Goal: Check status

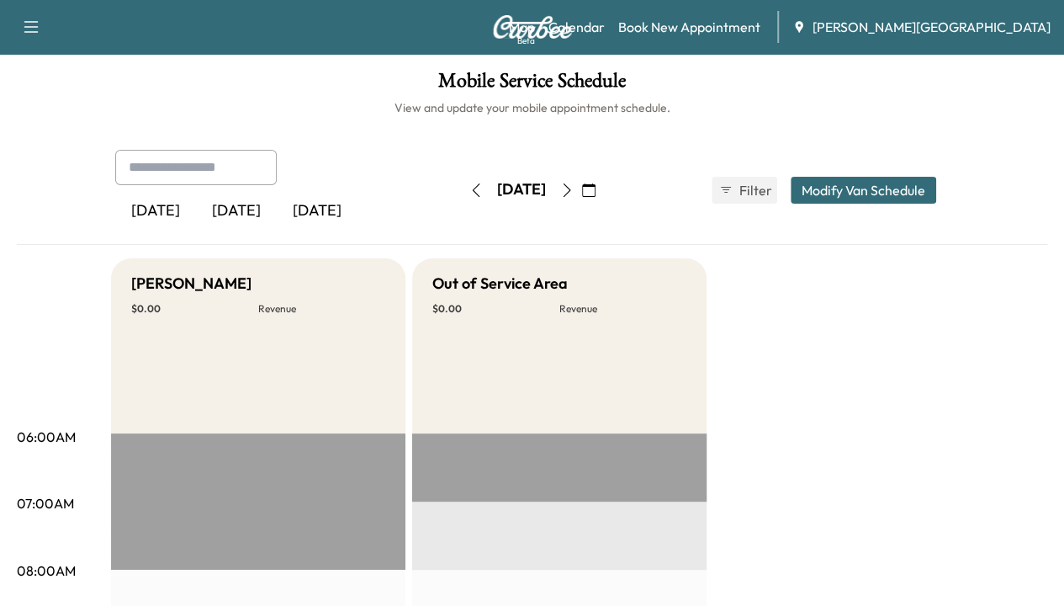
click at [574, 188] on icon "button" at bounding box center [566, 189] width 13 height 13
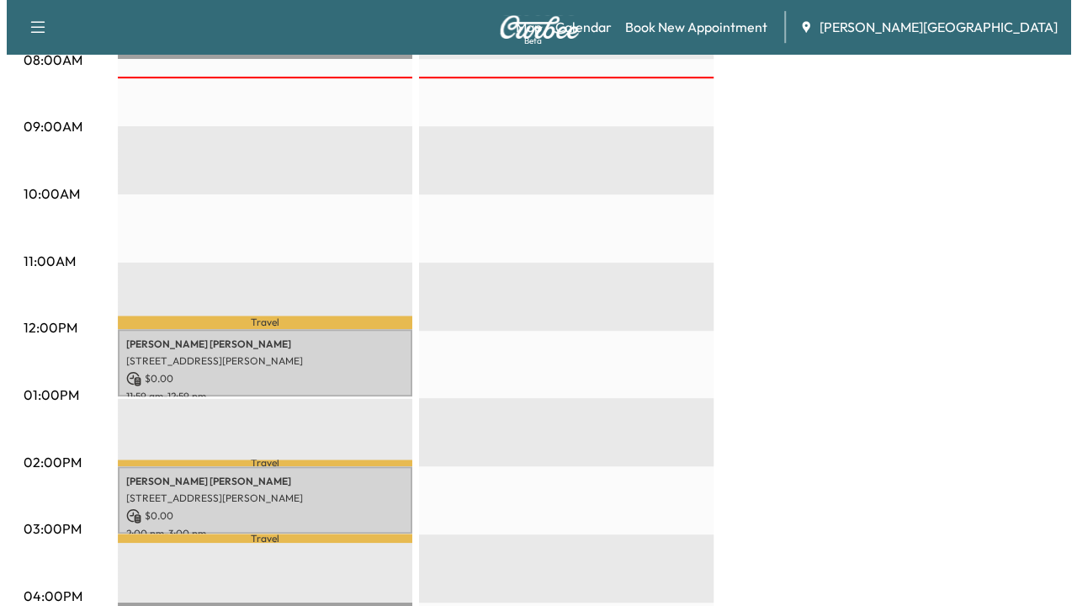
scroll to position [589, 0]
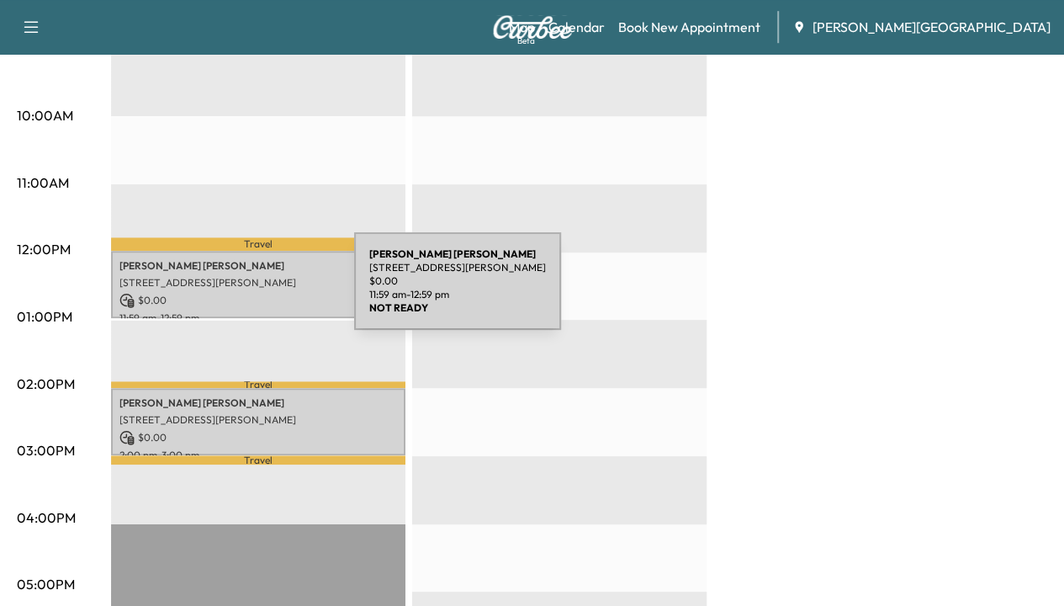
click at [228, 293] on p "$ 0.00" at bounding box center [258, 300] width 278 height 15
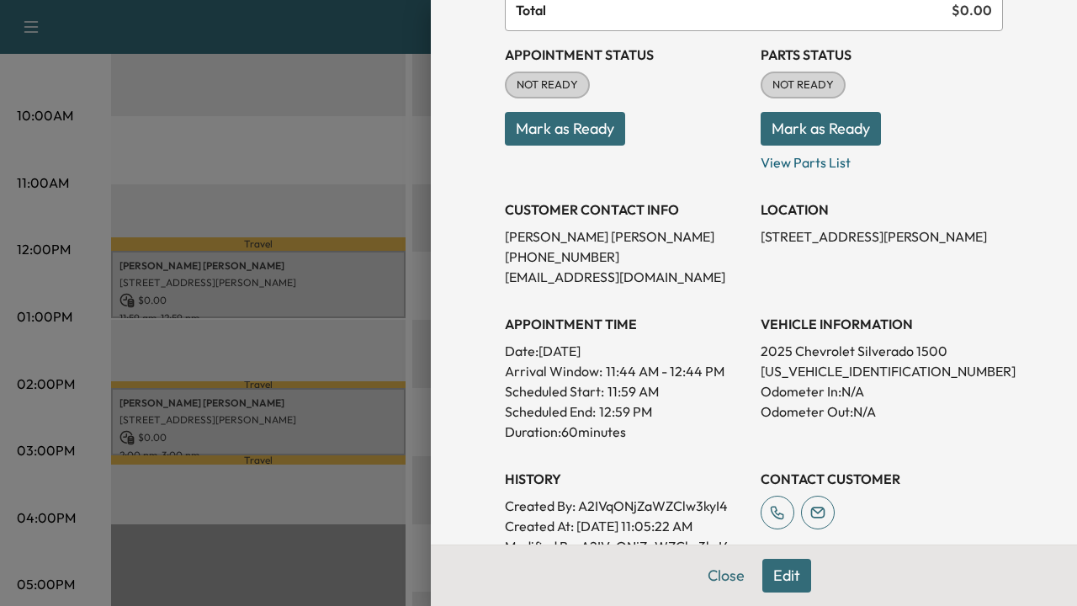
scroll to position [252, 0]
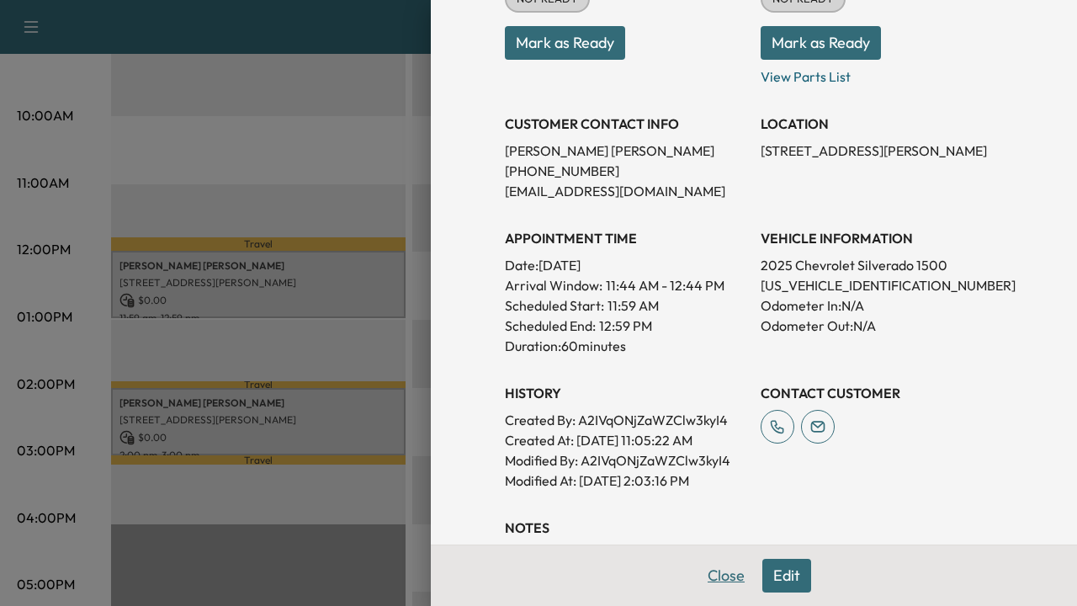
click at [716, 491] on button "Close" at bounding box center [726, 576] width 59 height 34
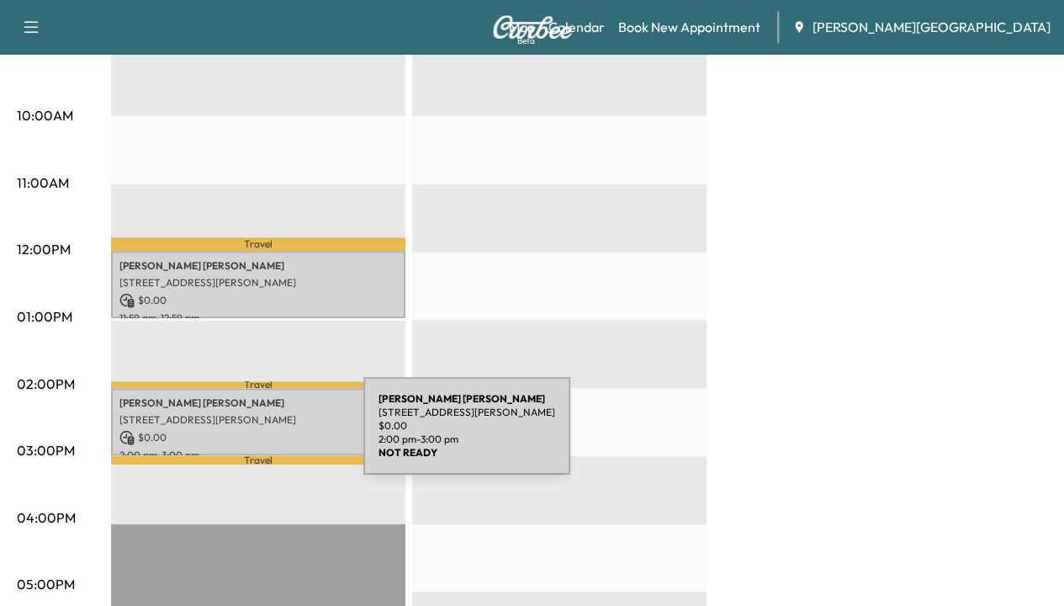
click at [237, 436] on p "$ 0.00" at bounding box center [258, 437] width 278 height 15
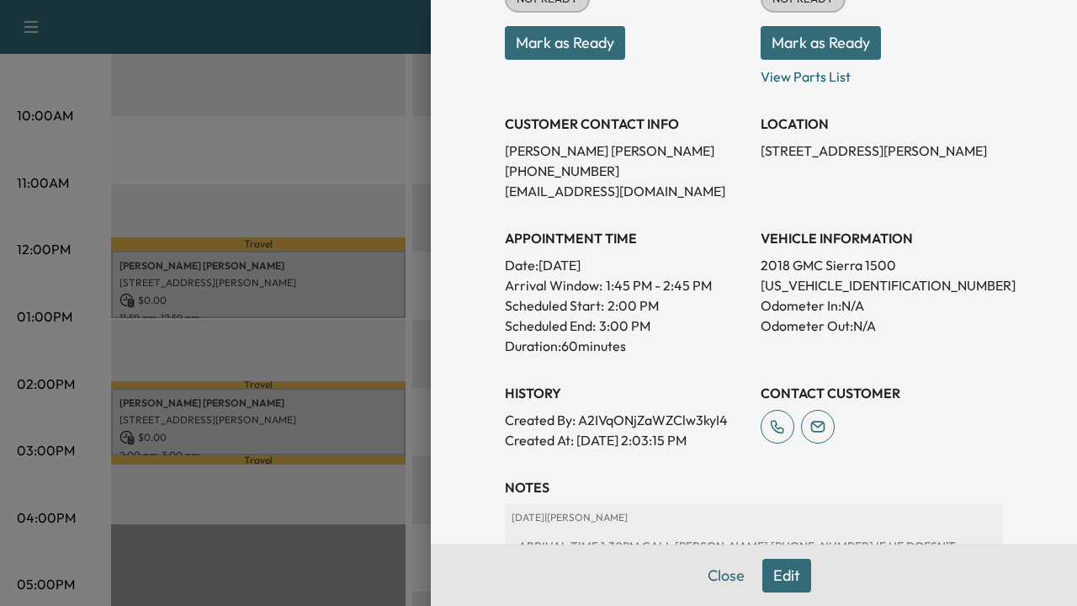
scroll to position [389, 0]
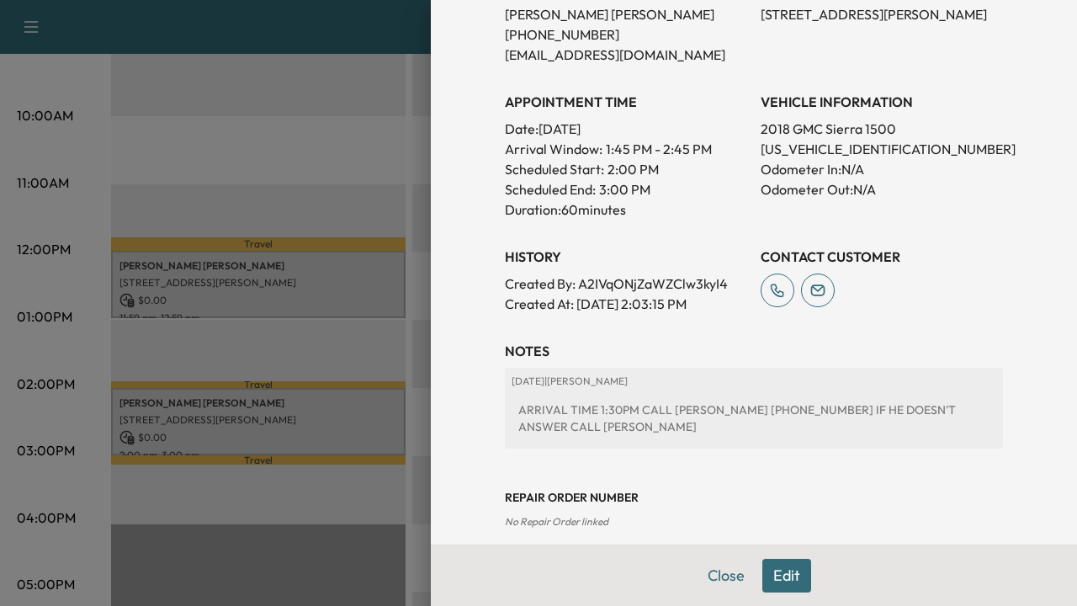
drag, startPoint x: 712, startPoint y: 574, endPoint x: 452, endPoint y: 503, distance: 269.4
click at [712, 491] on button "Close" at bounding box center [726, 576] width 59 height 34
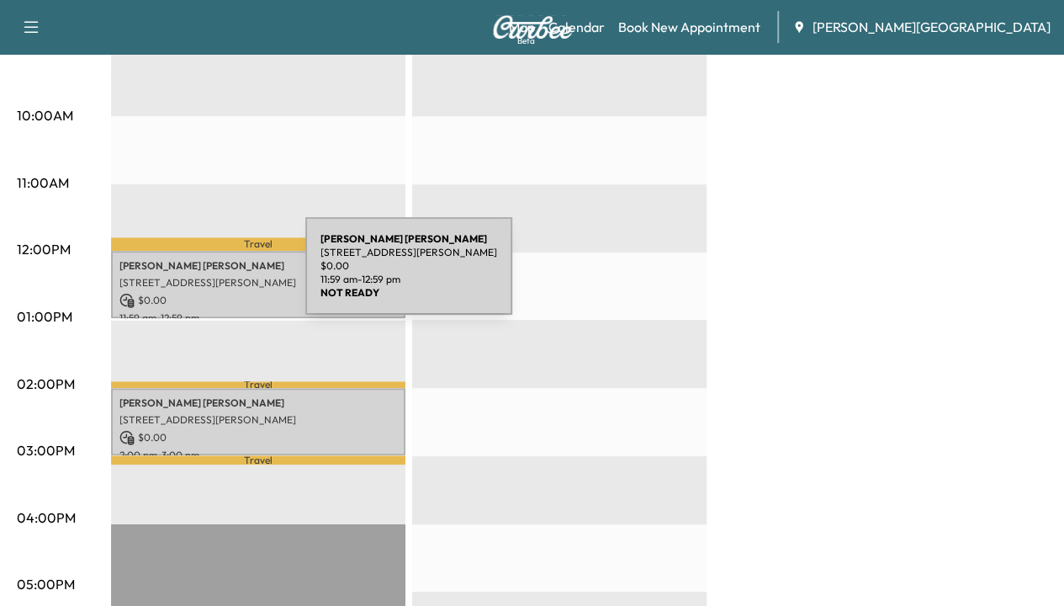
click at [180, 276] on p "[STREET_ADDRESS][PERSON_NAME]" at bounding box center [258, 282] width 278 height 13
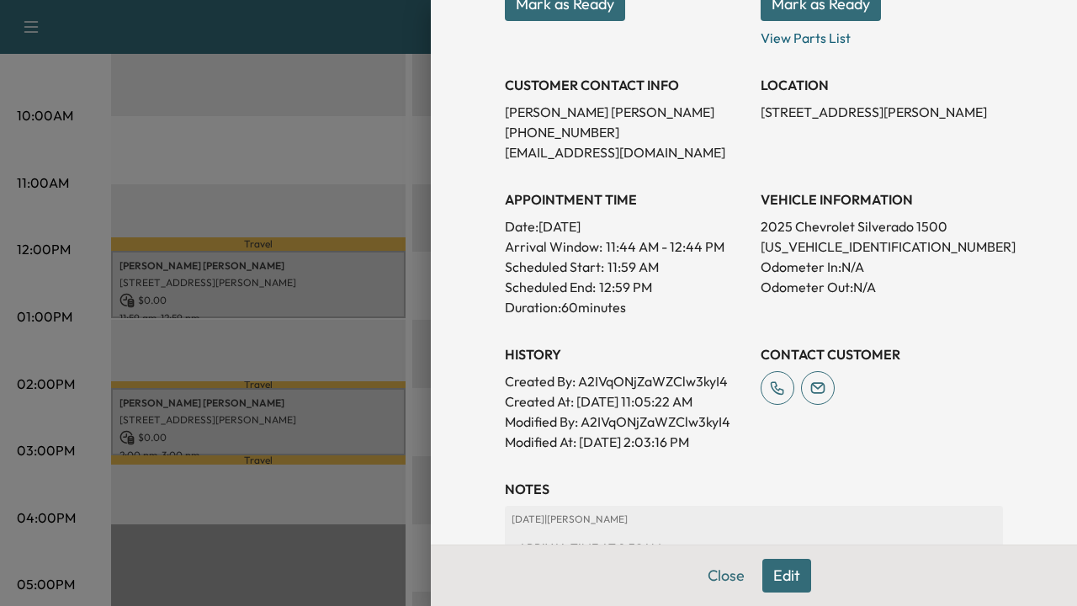
scroll to position [337, 0]
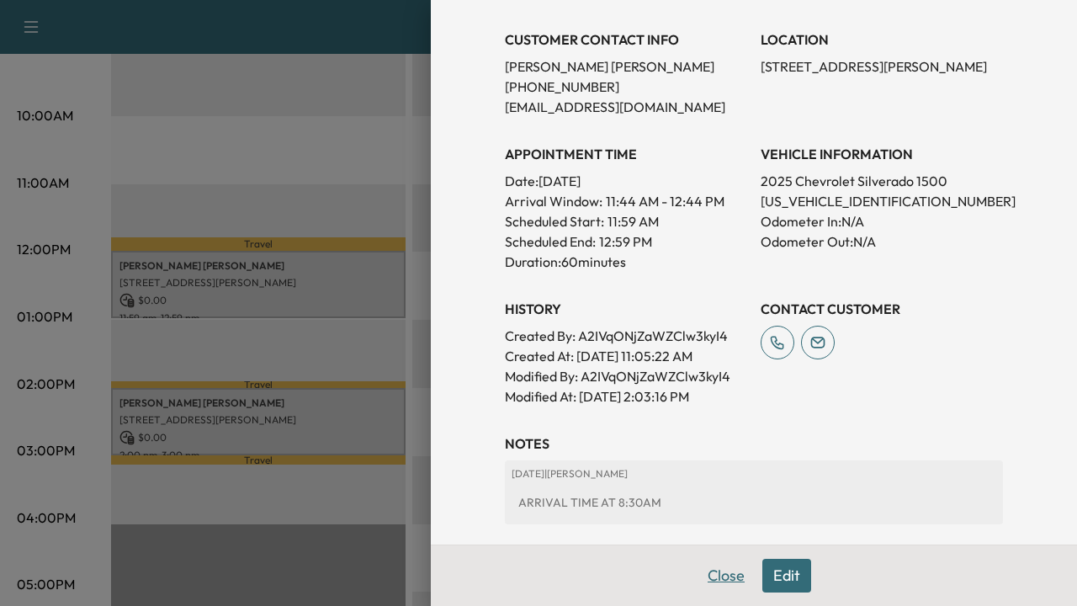
click at [703, 491] on button "Close" at bounding box center [726, 576] width 59 height 34
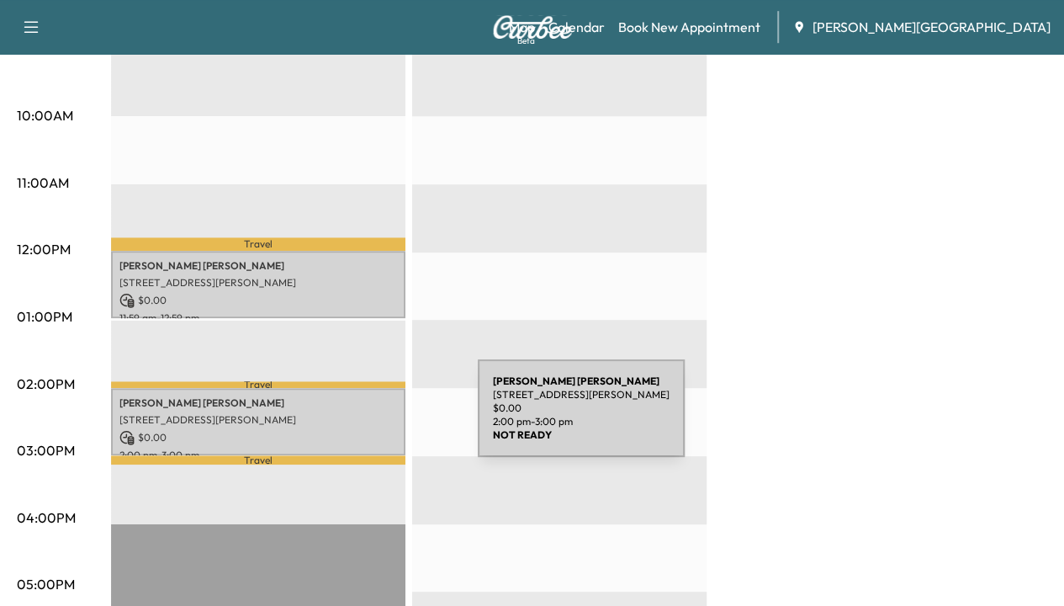
click at [352, 418] on p "[STREET_ADDRESS][PERSON_NAME]" at bounding box center [258, 419] width 278 height 13
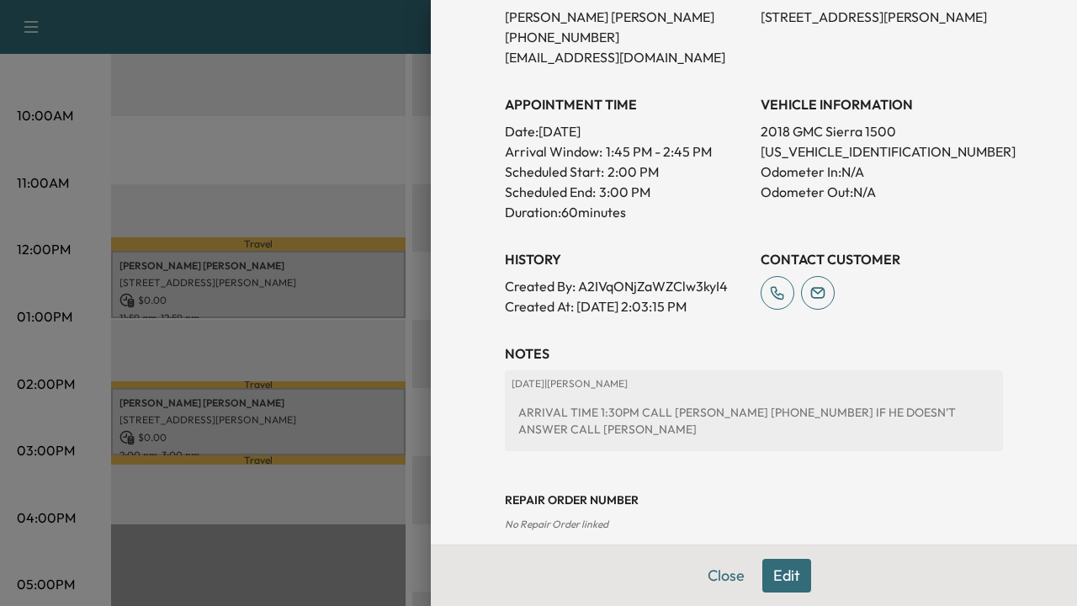
scroll to position [389, 0]
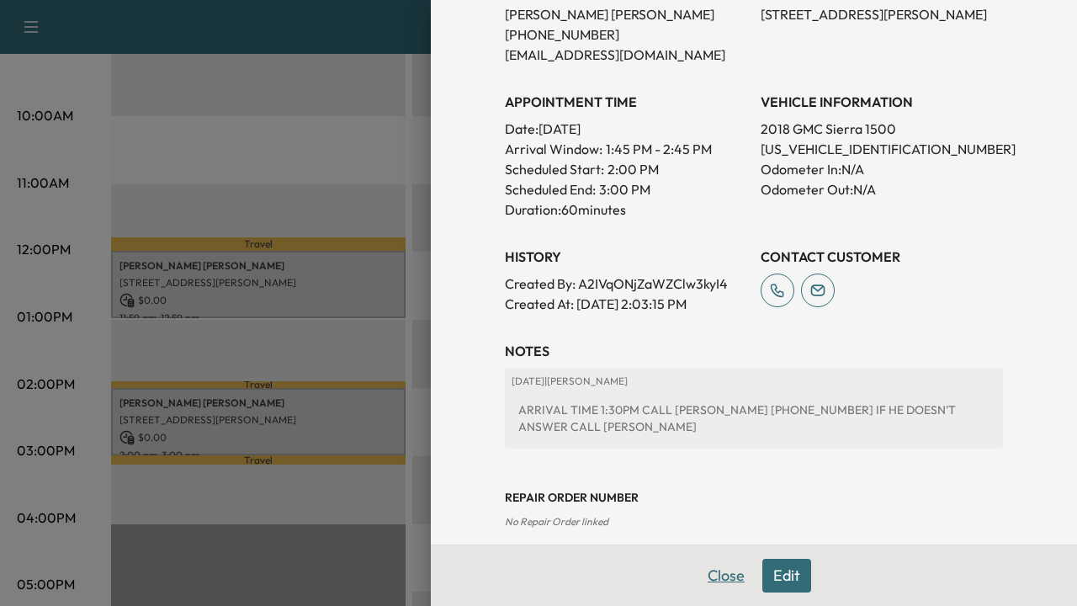
click at [735, 491] on button "Close" at bounding box center [726, 576] width 59 height 34
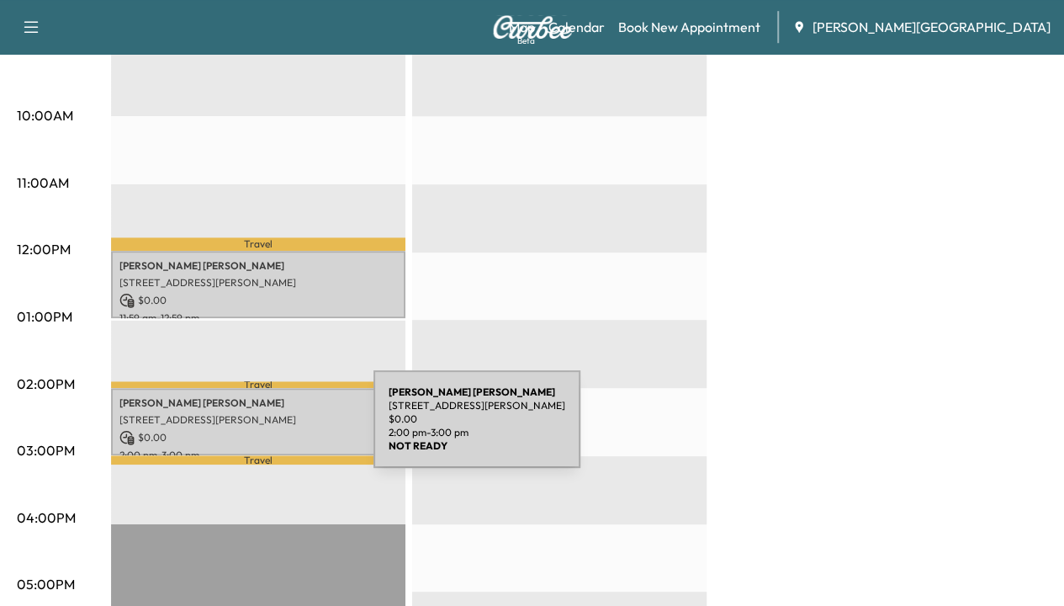
click at [247, 430] on p "$ 0.00" at bounding box center [258, 437] width 278 height 15
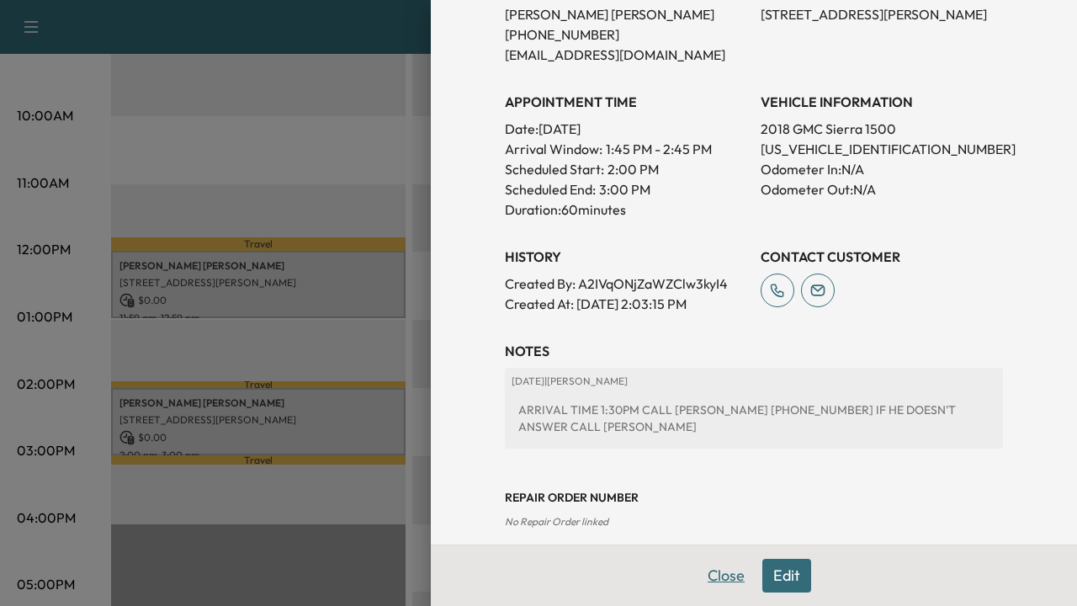
click at [707, 491] on button "Close" at bounding box center [726, 576] width 59 height 34
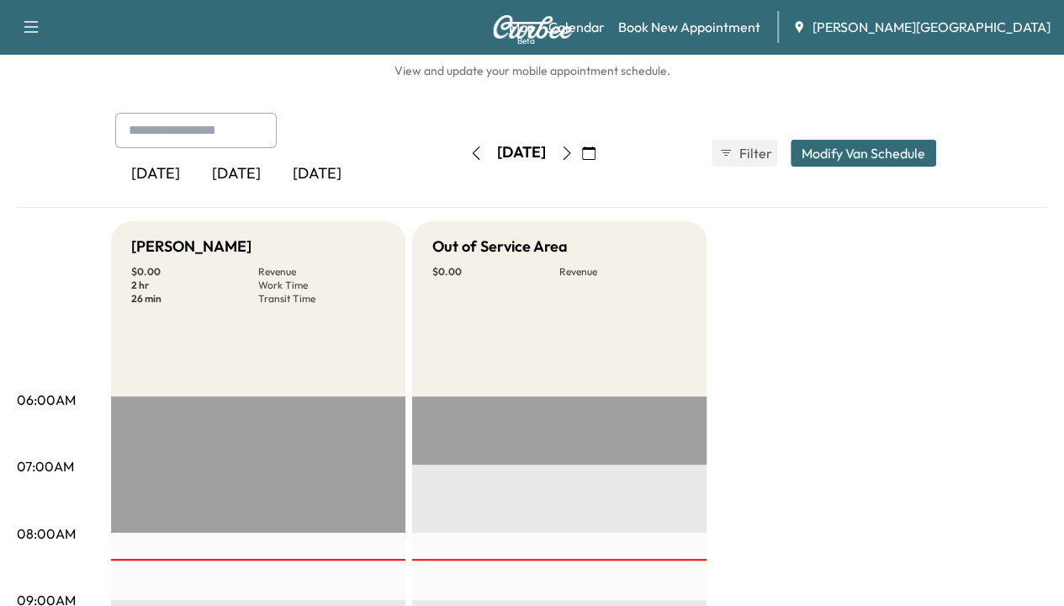
scroll to position [0, 0]
